Goal: Transaction & Acquisition: Register for event/course

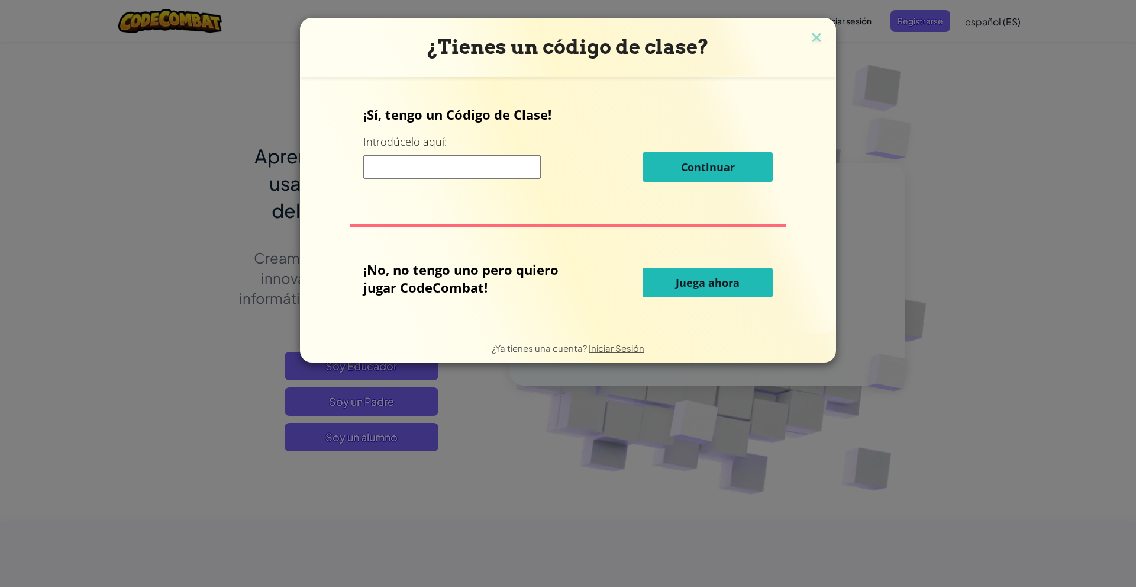
drag, startPoint x: 458, startPoint y: 143, endPoint x: 456, endPoint y: 165, distance: 22.6
click at [456, 162] on div "¡Sí, tengo un Código de Clase! Introdúcelo aquí: Continuar" at bounding box center [568, 147] width 410 height 85
click at [456, 165] on input at bounding box center [452, 167] width 178 height 24
type input "boatnamehappy"
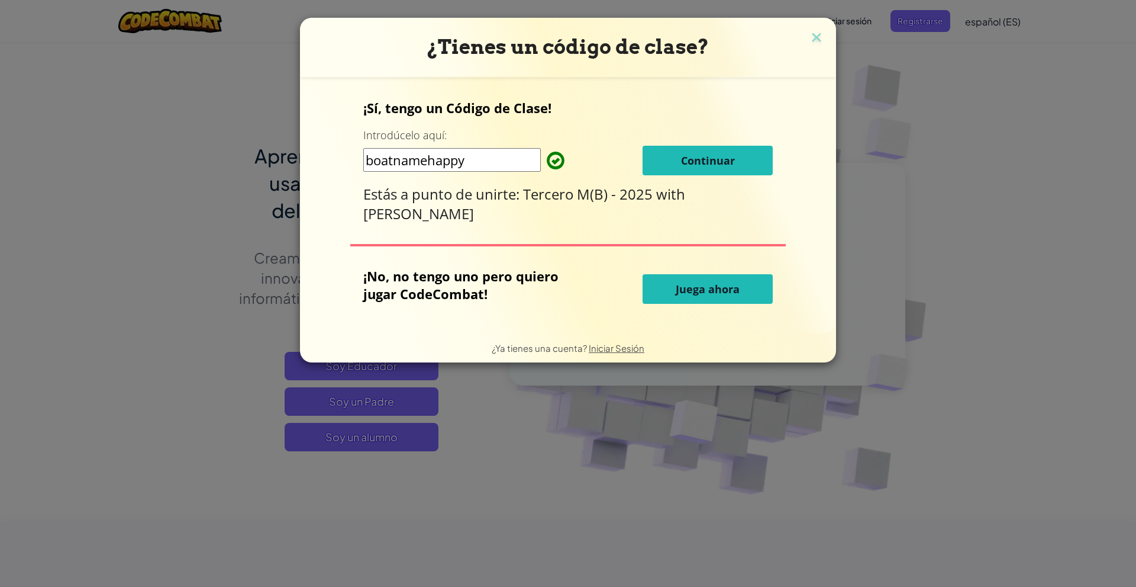
click at [703, 158] on span "Continuar" at bounding box center [708, 160] width 54 height 14
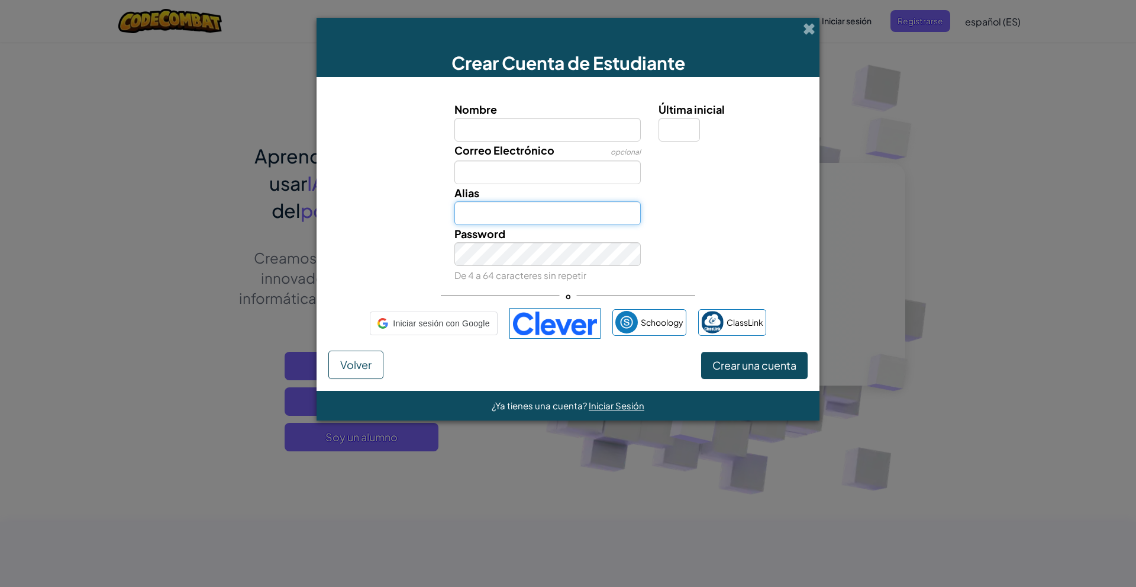
type input "[EMAIL_ADDRESS][DOMAIN_NAME]"
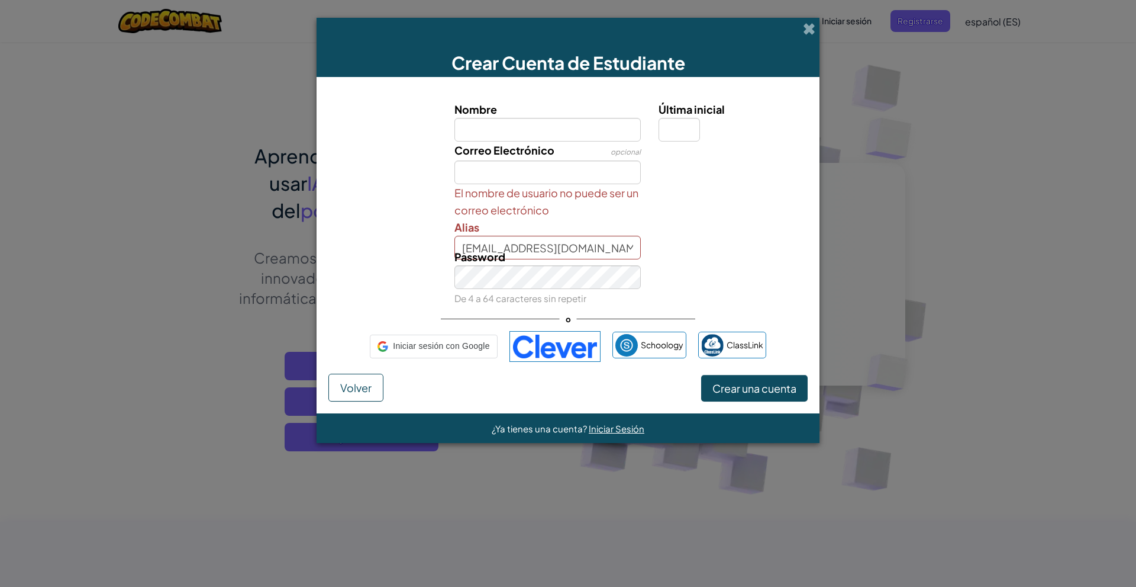
click at [578, 423] on span "¿Ya tienes una cuenta?" at bounding box center [540, 428] width 97 height 11
click at [560, 431] on span "¿Ya tienes una cuenta?" at bounding box center [540, 428] width 97 height 11
click at [592, 430] on span "Iniciar Sesión" at bounding box center [617, 428] width 56 height 11
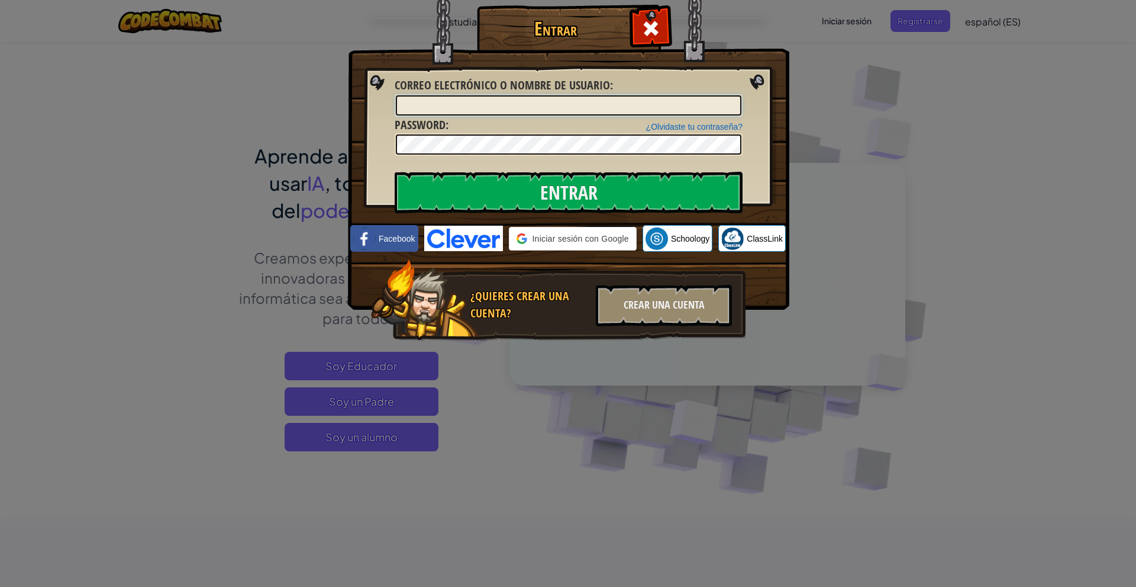
type input "[EMAIL_ADDRESS][DOMAIN_NAME]"
click at [514, 196] on input "Entrar" at bounding box center [569, 192] width 348 height 41
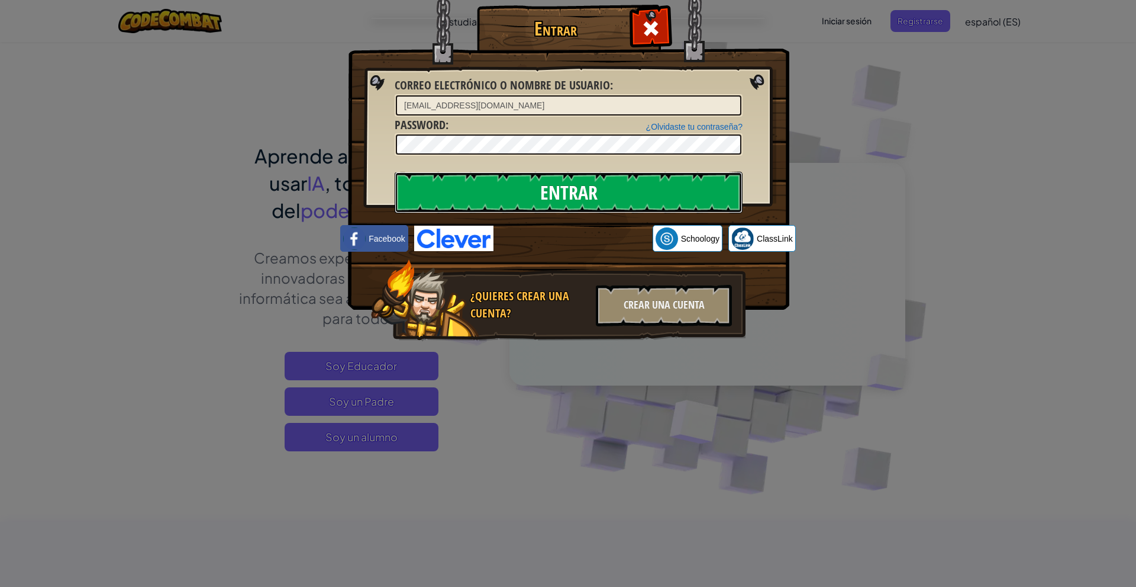
click at [506, 198] on input "Entrar" at bounding box center [569, 192] width 348 height 41
